Goal: Transaction & Acquisition: Subscribe to service/newsletter

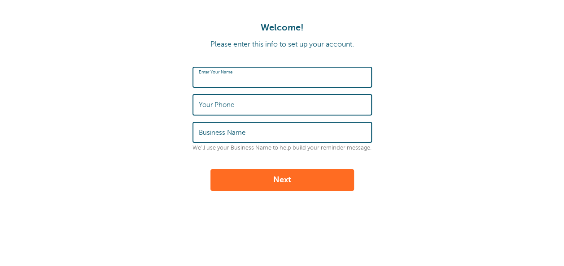
click at [244, 73] on input "Enter Your Name" at bounding box center [282, 77] width 167 height 19
type input "Syed Musab Gillani"
type input "3435767687"
type input "613Visuals"
click at [292, 186] on button "Next" at bounding box center [282, 181] width 144 height 22
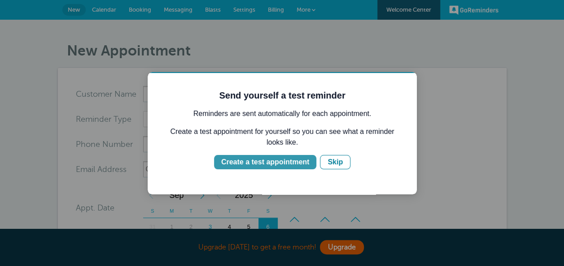
click at [295, 163] on div "Create a test appointment" at bounding box center [265, 162] width 88 height 11
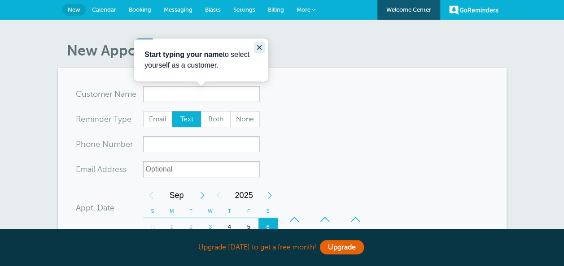
click at [259, 44] on icon "Close guide" at bounding box center [259, 47] width 7 height 7
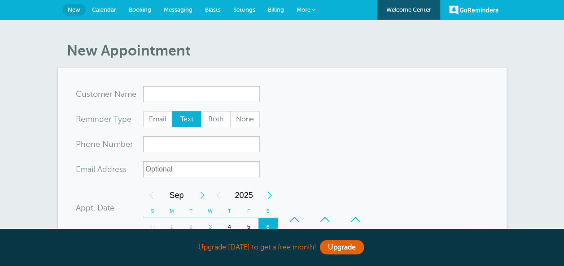
click at [300, 69] on section "You are creating a new customer. To use an existing customer select one from th…" at bounding box center [282, 270] width 449 height 404
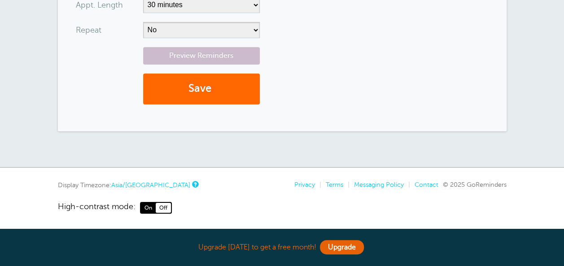
scroll to position [342, 0]
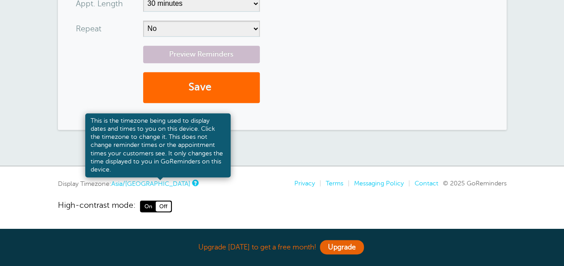
click at [192, 182] on link at bounding box center [194, 183] width 5 height 6
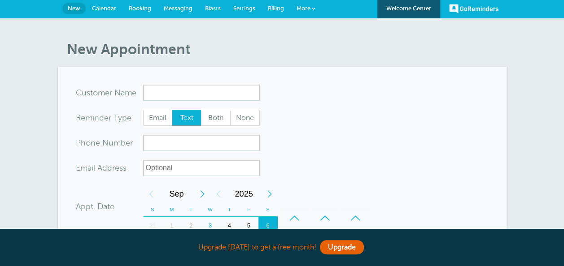
scroll to position [0, 0]
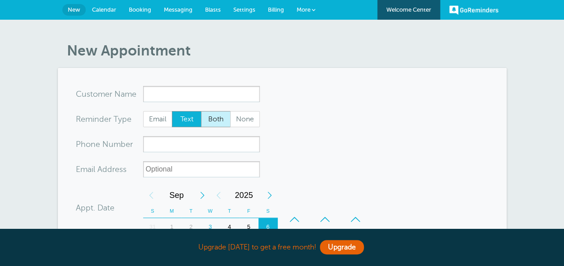
click at [217, 117] on span "Both" at bounding box center [215, 119] width 29 height 15
click at [201, 111] on input "Both" at bounding box center [201, 111] width 0 height 0
radio input "true"
click at [298, 74] on section "You are creating a new customer. To use an existing customer select one from th…" at bounding box center [282, 270] width 449 height 404
click at [267, 60] on article "New Appointment You are creating a new customer. To use an existing customer se…" at bounding box center [282, 257] width 449 height 430
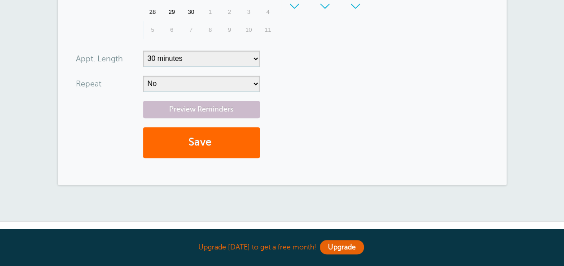
scroll to position [305, 0]
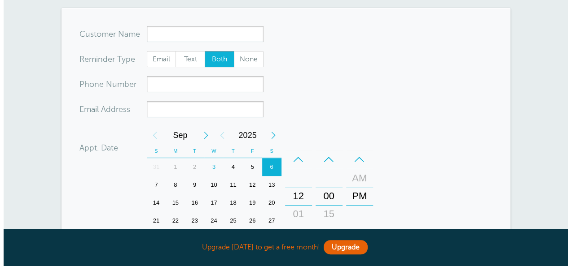
scroll to position [0, 0]
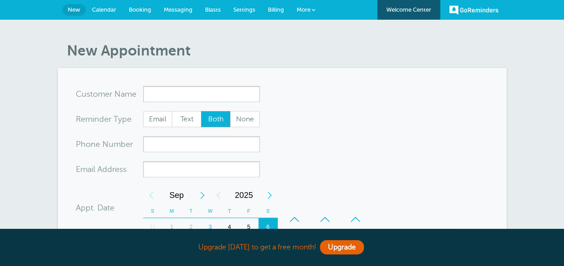
click at [310, 6] on link "More" at bounding box center [305, 10] width 31 height 20
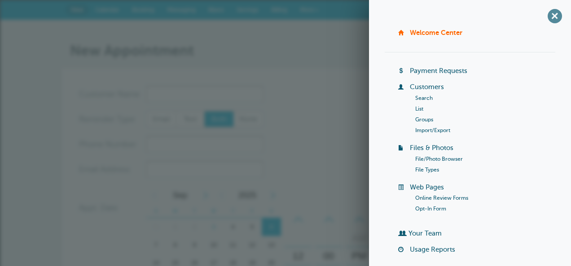
click at [551, 15] on span "+" at bounding box center [554, 16] width 20 height 20
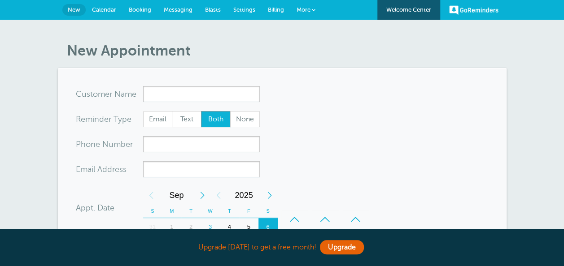
click at [306, 8] on span "More" at bounding box center [304, 9] width 14 height 7
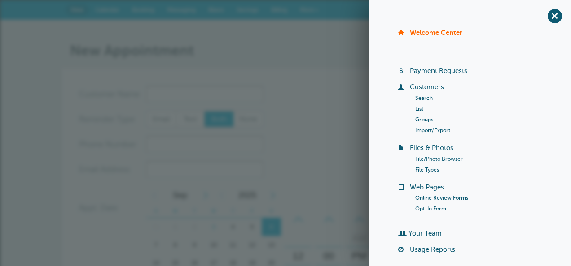
click at [428, 69] on link "Payment Requests" at bounding box center [438, 70] width 57 height 7
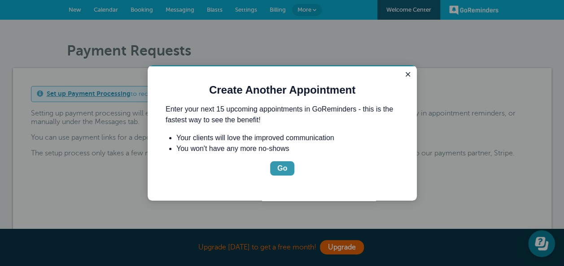
click at [284, 166] on div "Go" at bounding box center [282, 168] width 10 height 11
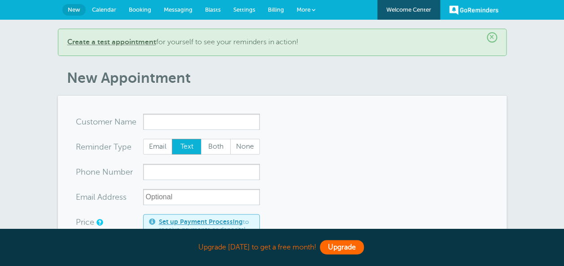
click at [344, 249] on link "Upgrade" at bounding box center [342, 247] width 44 height 14
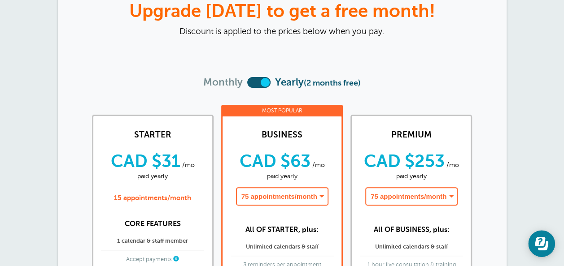
scroll to position [54, 0]
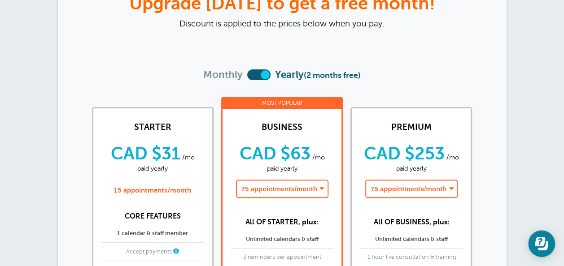
click at [254, 72] on label at bounding box center [258, 75] width 23 height 11
click at [247, 75] on input "checkbox" at bounding box center [247, 75] width 0 height 0
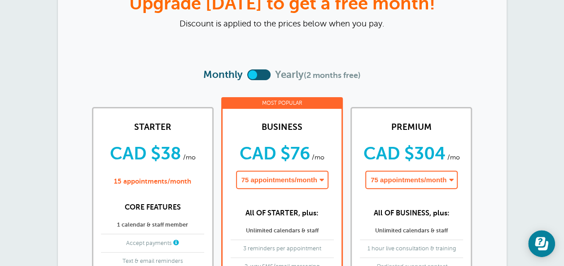
click at [260, 74] on label at bounding box center [258, 75] width 23 height 11
click at [247, 75] on input "checkbox" at bounding box center [247, 75] width 0 height 0
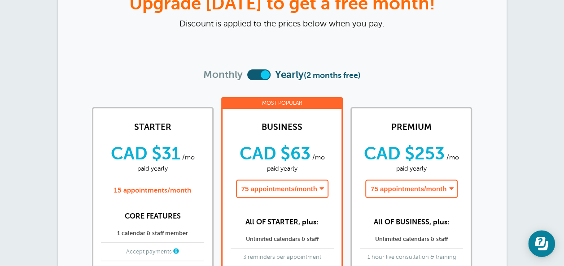
click at [361, 82] on span "Yearly (2 months free)" at bounding box center [318, 78] width 86 height 19
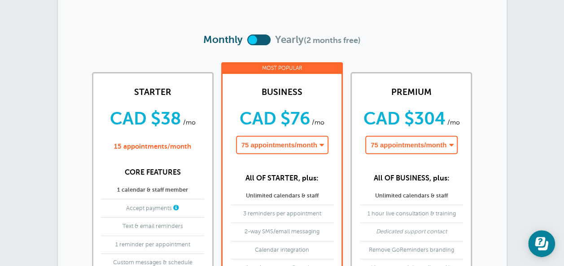
scroll to position [90, 0]
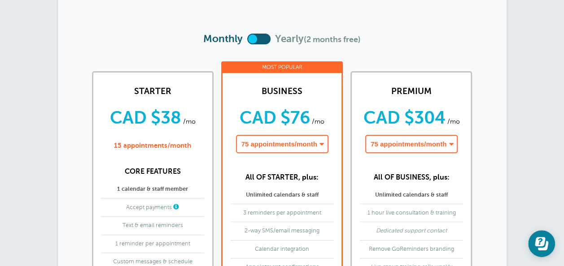
click at [258, 38] on label at bounding box center [258, 39] width 23 height 11
click at [247, 39] on input "checkbox" at bounding box center [247, 39] width 0 height 0
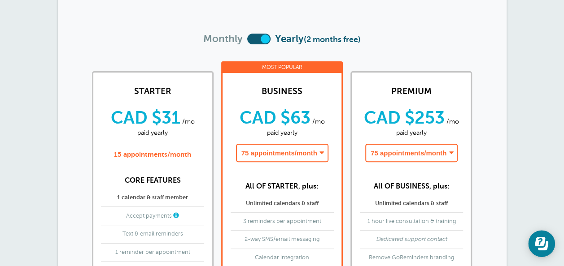
click at [258, 37] on label at bounding box center [258, 39] width 23 height 11
click at [247, 39] on input "checkbox" at bounding box center [247, 39] width 0 height 0
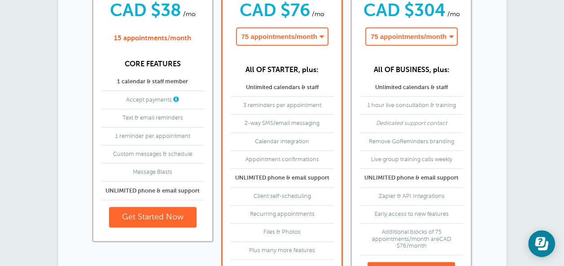
scroll to position [179, 0]
